Goal: Navigation & Orientation: Find specific page/section

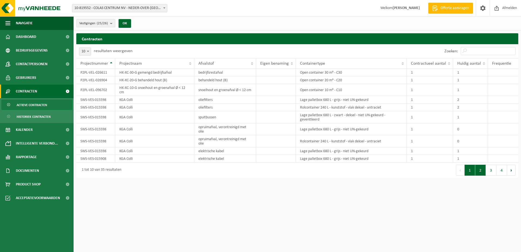
click at [481, 170] on button "2" at bounding box center [481, 170] width 11 height 11
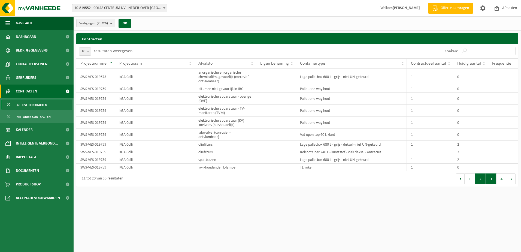
click at [493, 181] on button "3" at bounding box center [491, 178] width 11 height 11
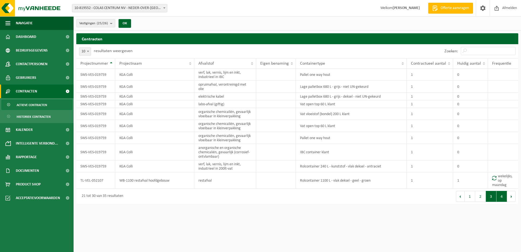
click at [500, 197] on button "4" at bounding box center [502, 196] width 11 height 11
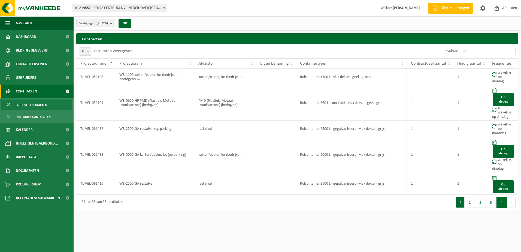
click at [461, 203] on button "Vorige" at bounding box center [460, 202] width 9 height 11
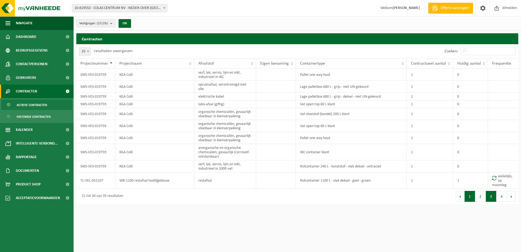
click at [468, 196] on button "1" at bounding box center [470, 196] width 11 height 11
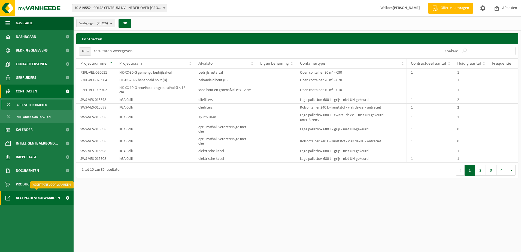
click at [69, 198] on span at bounding box center [67, 198] width 12 height 14
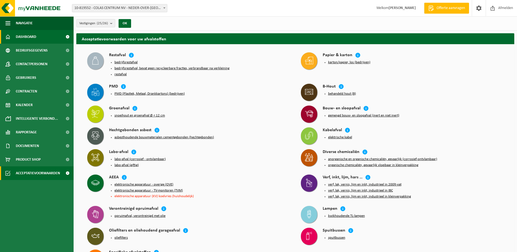
drag, startPoint x: 32, startPoint y: 38, endPoint x: 32, endPoint y: 28, distance: 9.5
click at [32, 37] on span "Dashboard" at bounding box center [26, 37] width 20 height 14
